Goal: Transaction & Acquisition: Download file/media

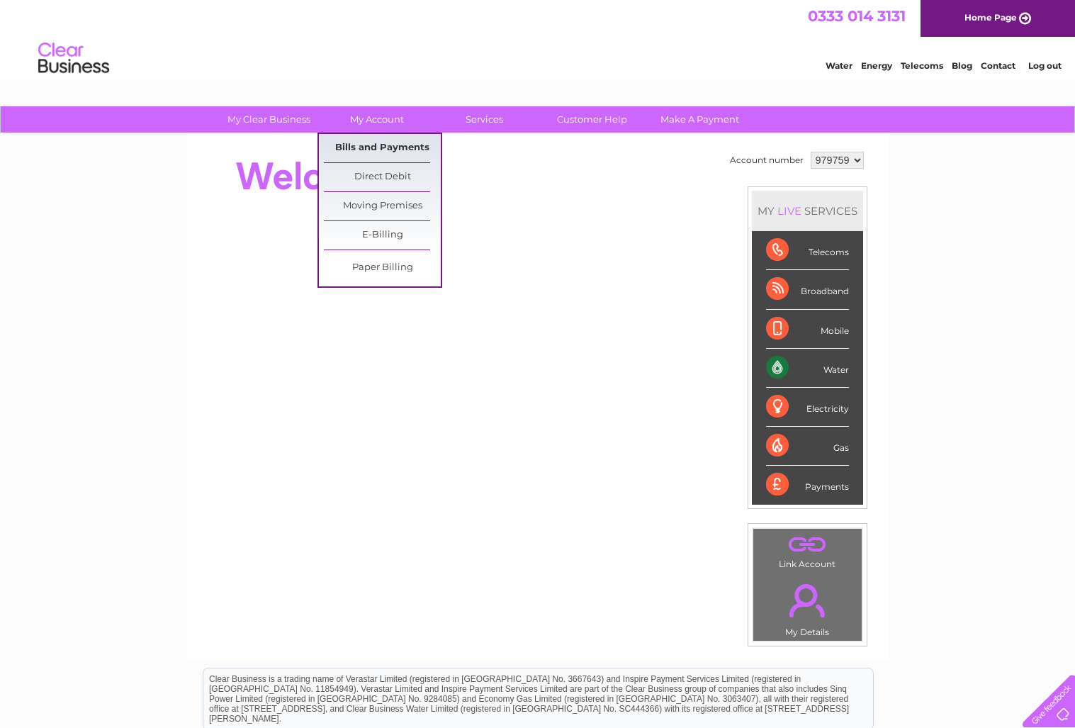
click at [365, 147] on link "Bills and Payments" at bounding box center [382, 148] width 117 height 28
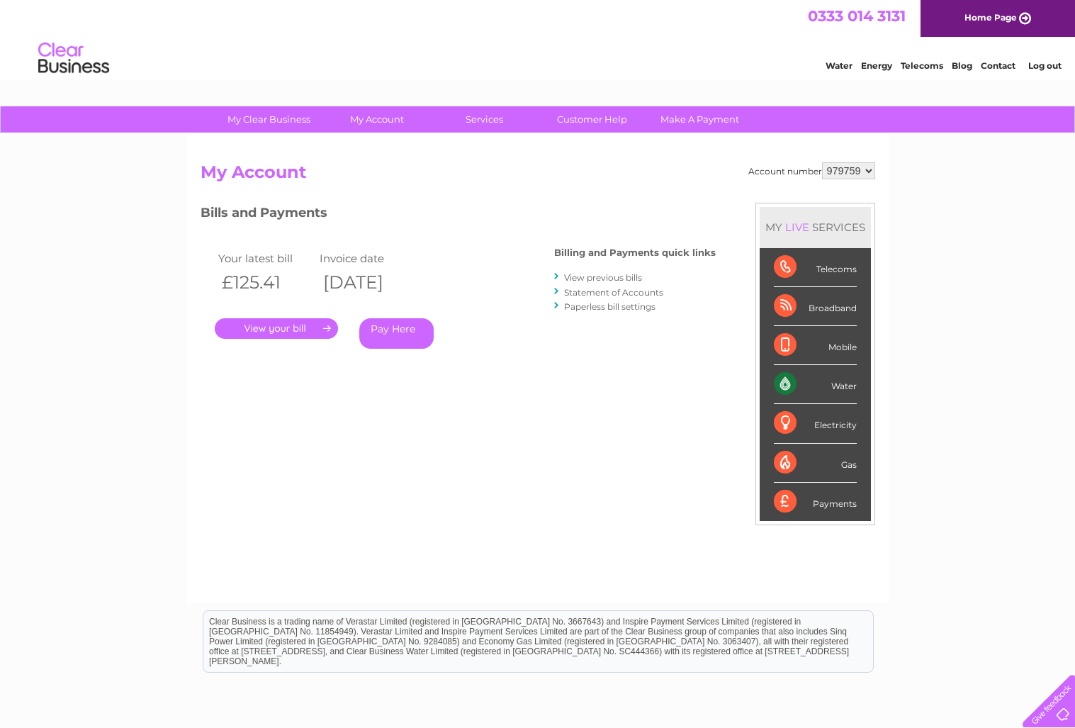
click at [595, 278] on link "View previous bills" at bounding box center [603, 277] width 78 height 11
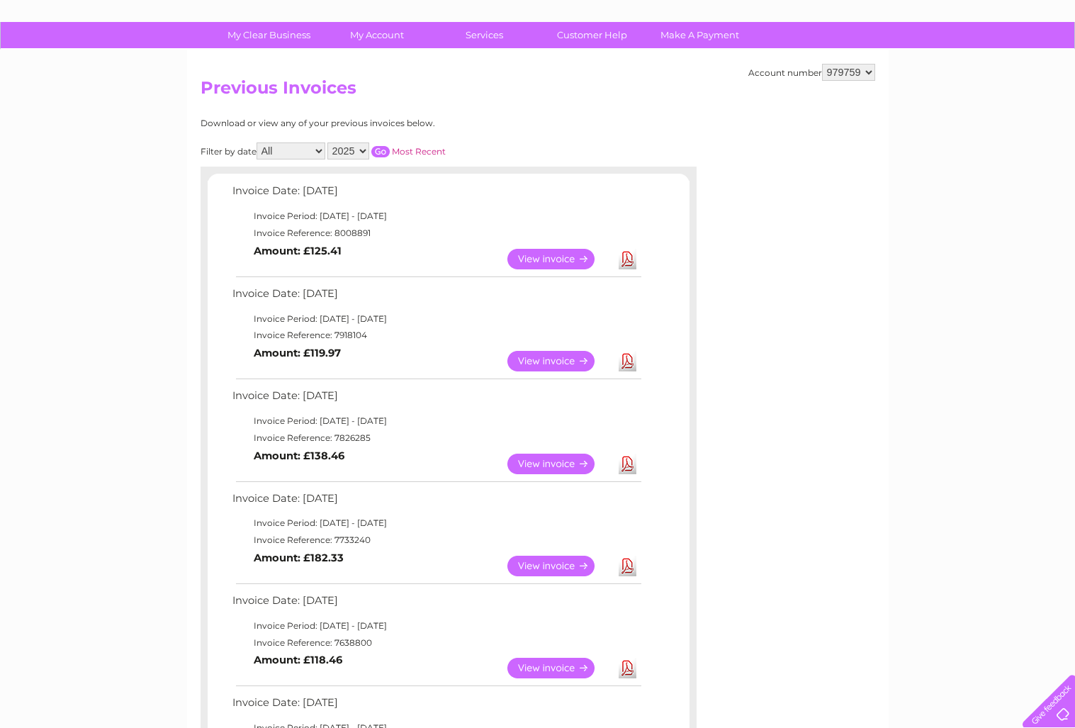
scroll to position [93, 0]
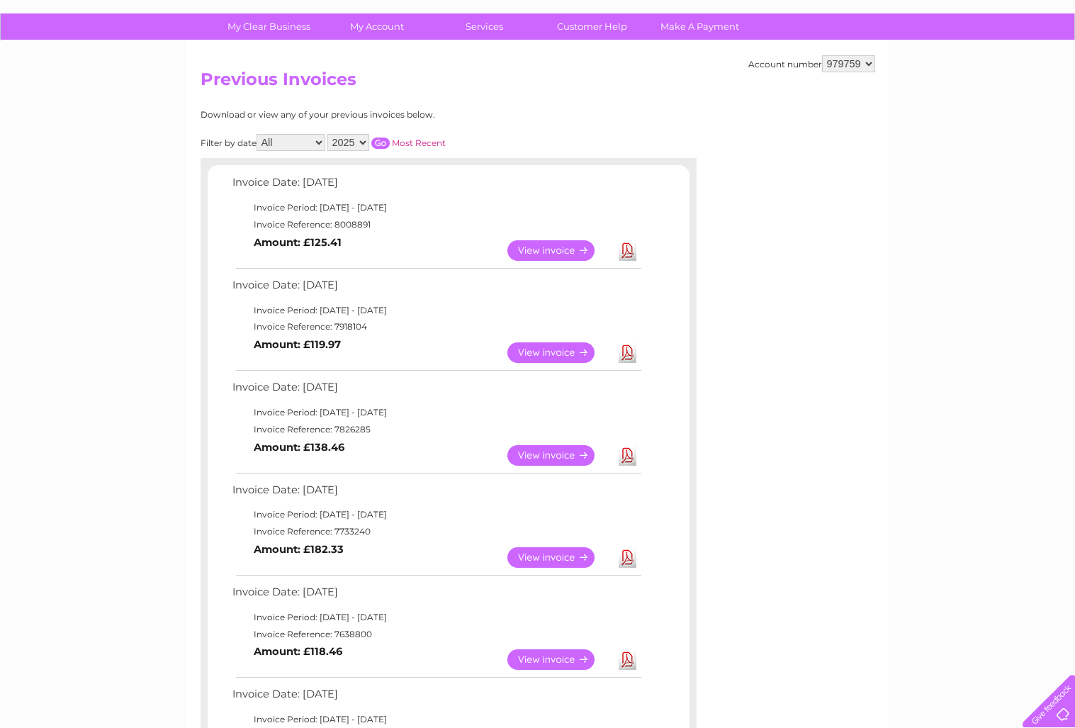
click at [629, 457] on link "Download" at bounding box center [628, 455] width 18 height 21
